Goal: Task Accomplishment & Management: Manage account settings

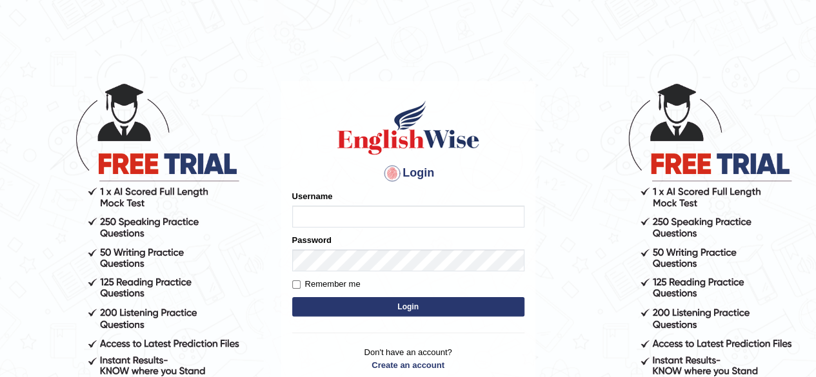
type input "Suman_kaur"
click at [331, 286] on label "Remember me" at bounding box center [326, 284] width 68 height 13
click at [300, 286] on input "Remember me" at bounding box center [296, 284] width 8 height 8
checkbox input "true"
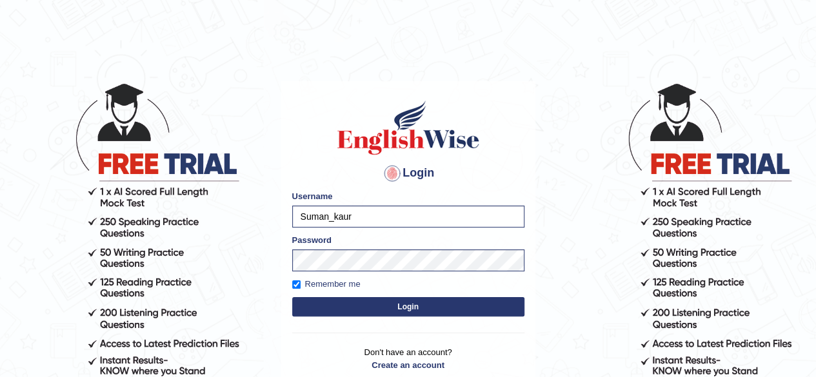
click at [414, 306] on button "Login" at bounding box center [408, 306] width 232 height 19
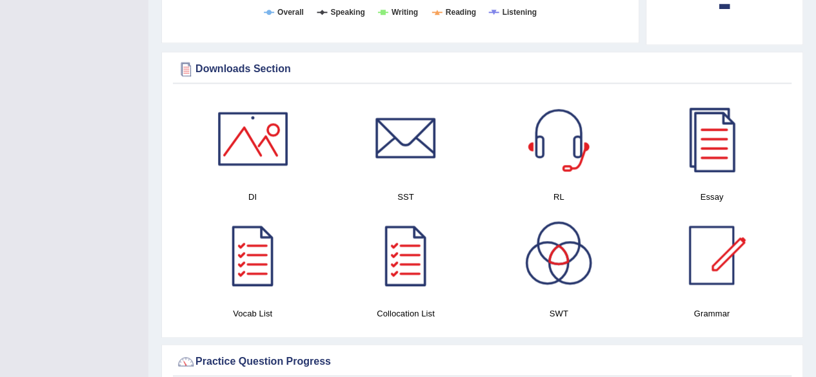
scroll to position [696, 0]
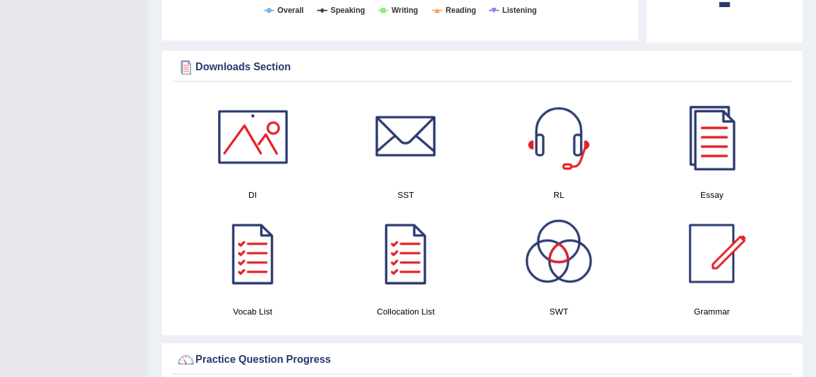
click at [259, 131] on div at bounding box center [253, 137] width 90 height 90
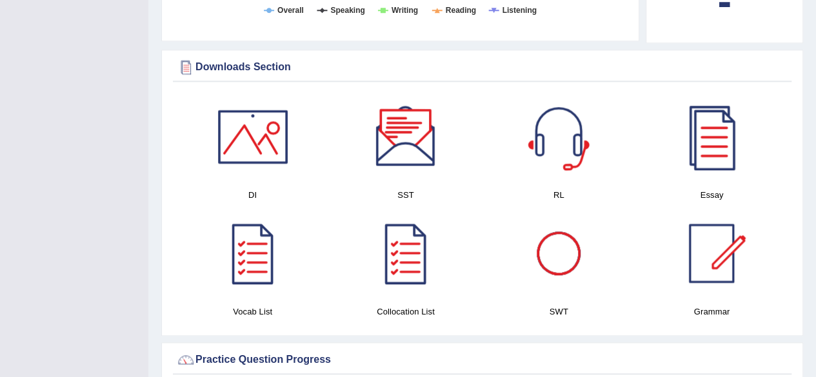
click at [430, 130] on div at bounding box center [405, 137] width 90 height 90
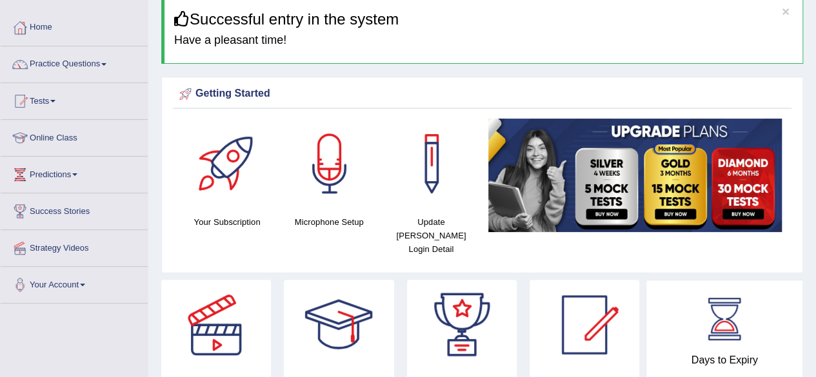
scroll to position [0, 0]
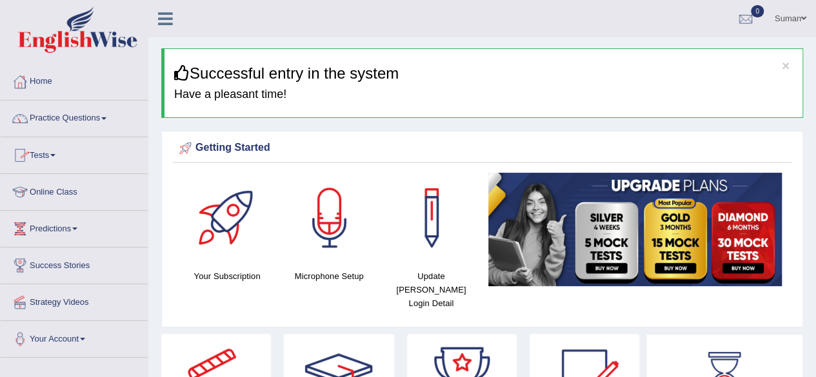
click at [79, 112] on link "Practice Questions" at bounding box center [74, 117] width 147 height 32
